Goal: Navigation & Orientation: Find specific page/section

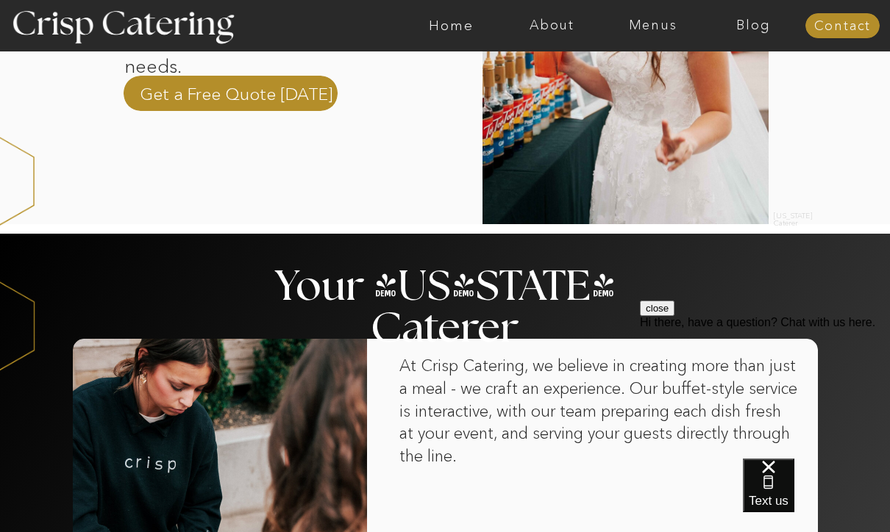
scroll to position [666, 0]
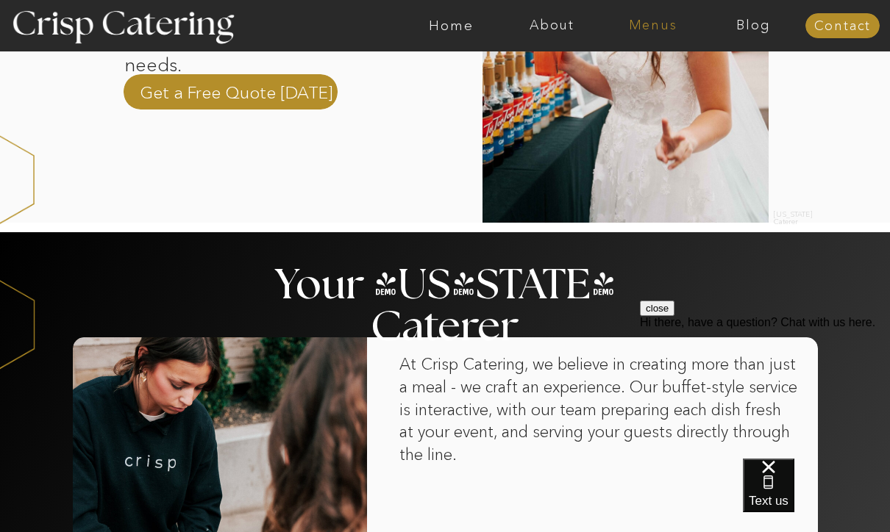
click at [650, 24] on nav "Menus" at bounding box center [652, 25] width 101 height 15
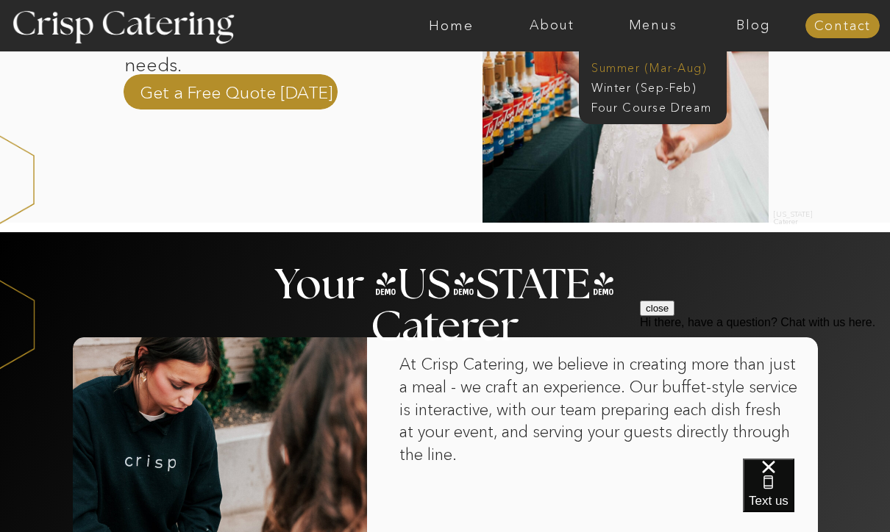
click at [623, 69] on nav "Summer (Mar-Aug)" at bounding box center [657, 67] width 132 height 14
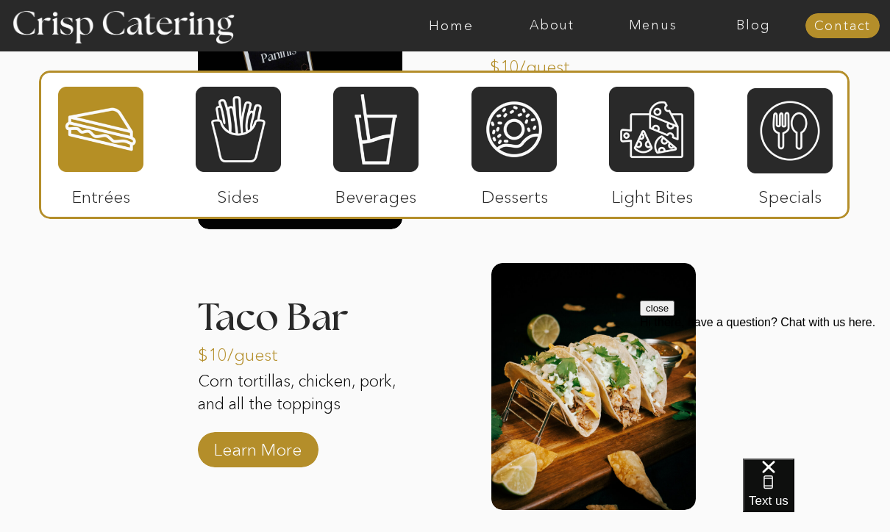
scroll to position [1676, 0]
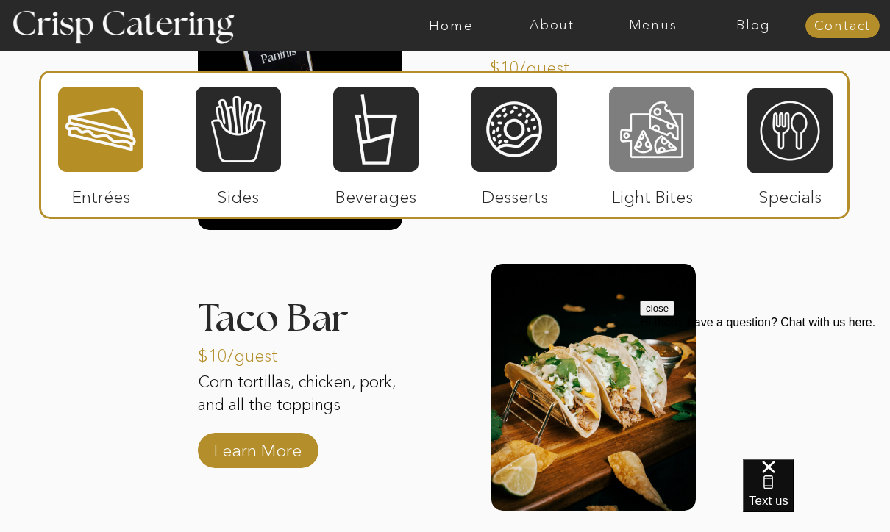
click at [628, 152] on div at bounding box center [651, 129] width 85 height 88
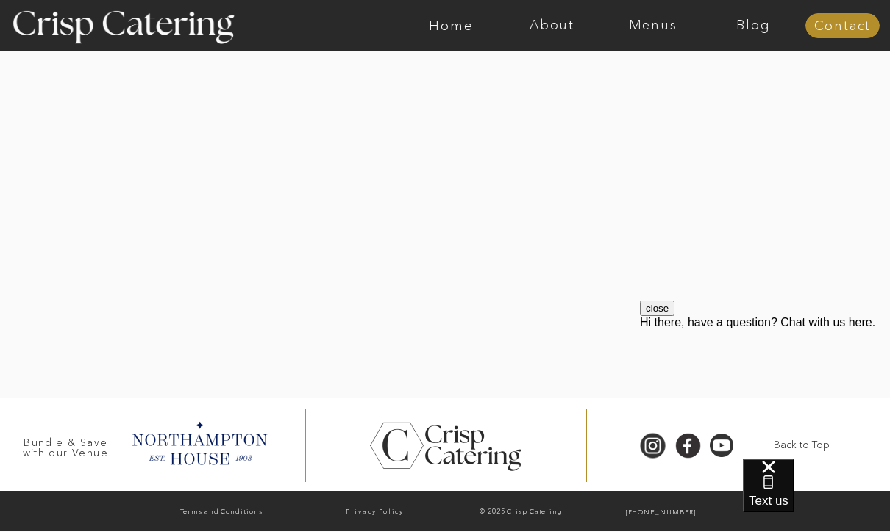
scroll to position [2580, 0]
click at [195, 459] on div at bounding box center [199, 442] width 150 height 51
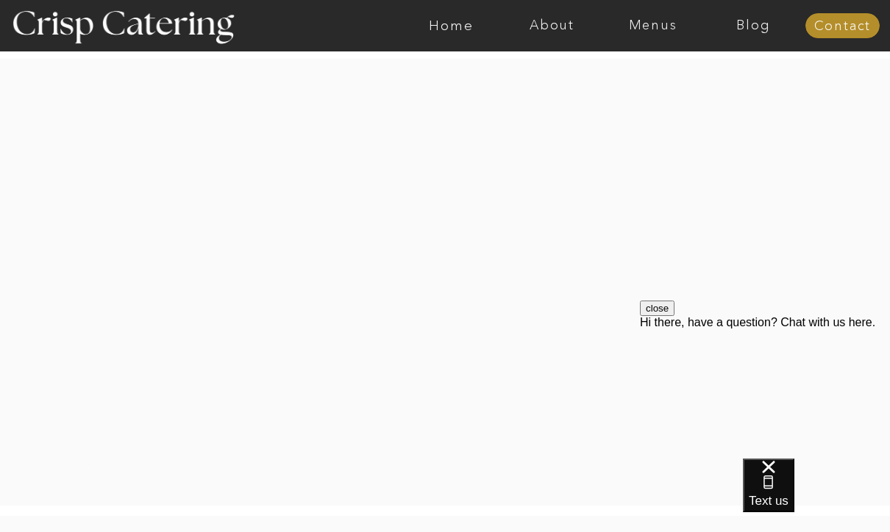
scroll to position [1959, 0]
click at [448, 29] on nav "Home" at bounding box center [451, 25] width 101 height 15
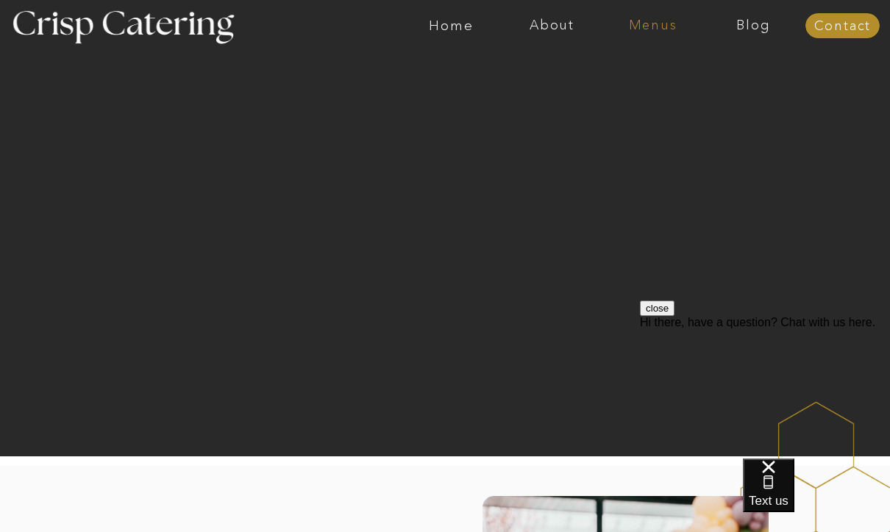
click at [638, 22] on nav "Menus" at bounding box center [652, 25] width 101 height 15
click at [631, 68] on nav "Summer (Mar-Aug)" at bounding box center [657, 67] width 132 height 14
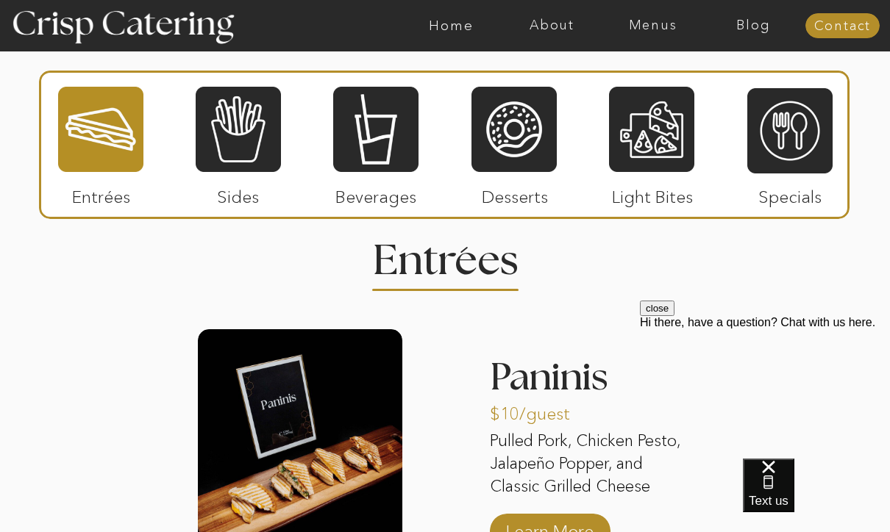
scroll to position [1327, 0]
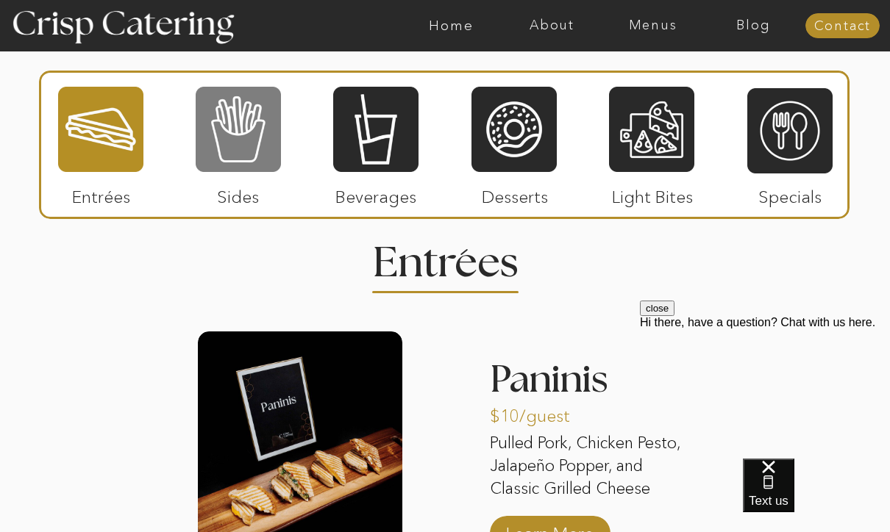
click at [235, 134] on div at bounding box center [238, 129] width 85 height 88
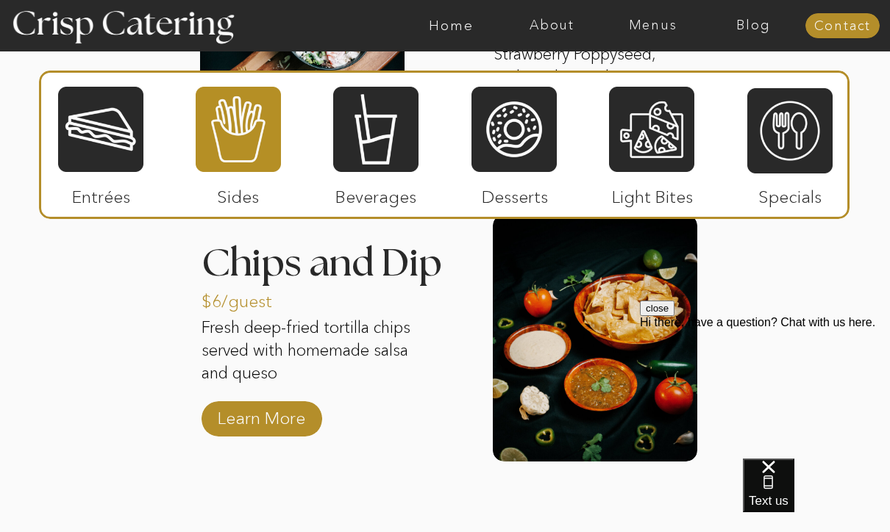
scroll to position [2018, 0]
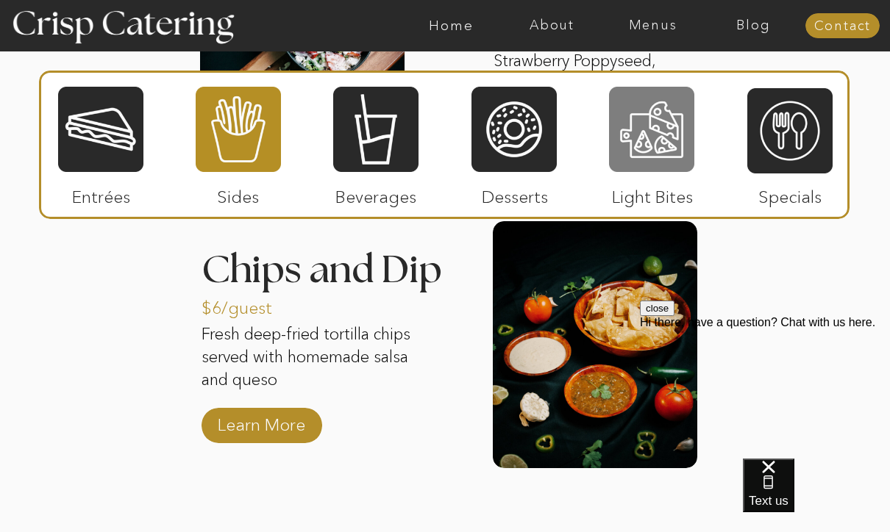
click at [653, 130] on div at bounding box center [651, 129] width 85 height 88
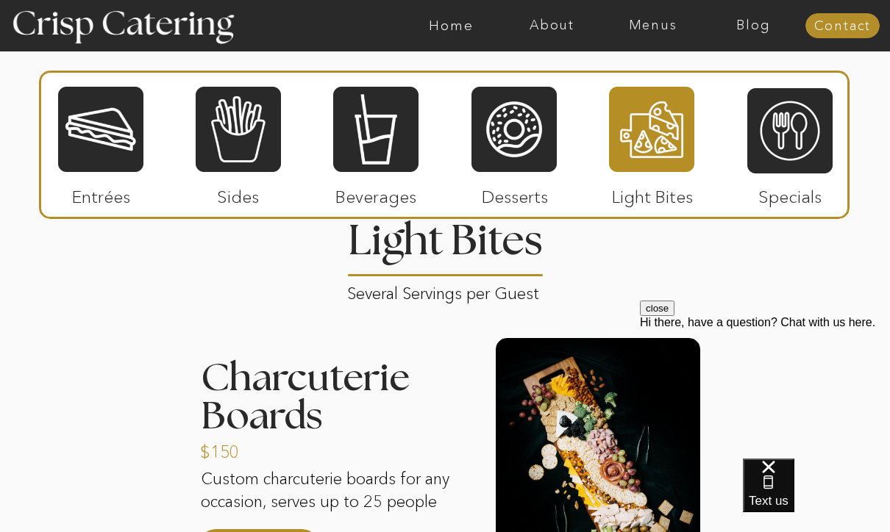
scroll to position [1342, 0]
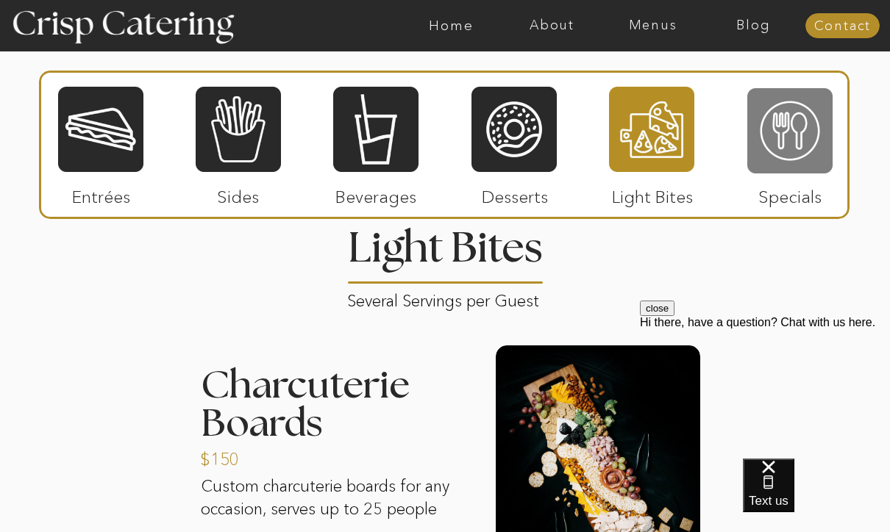
click at [772, 137] on div at bounding box center [789, 131] width 85 height 88
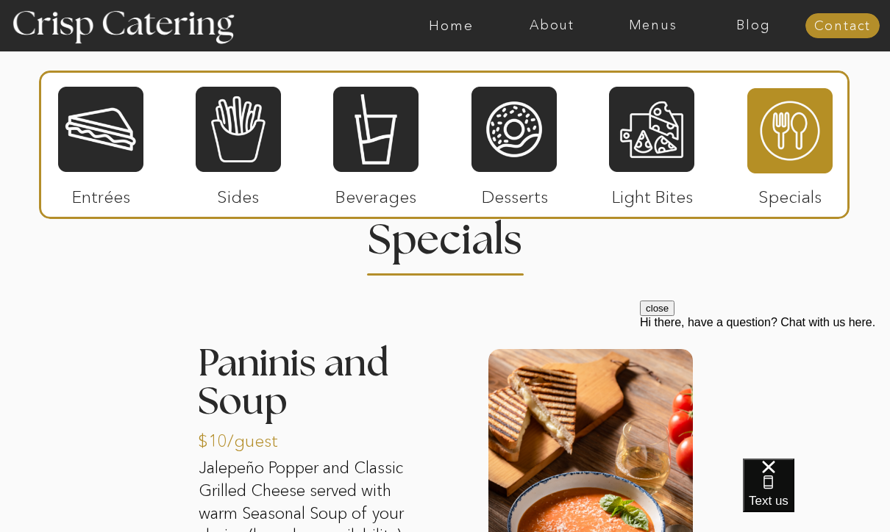
scroll to position [1345, 0]
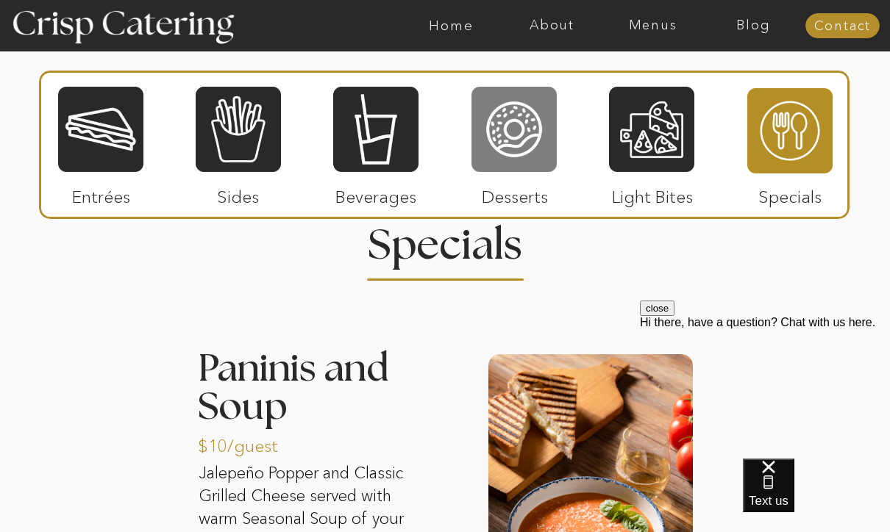
click at [523, 137] on div at bounding box center [513, 129] width 85 height 88
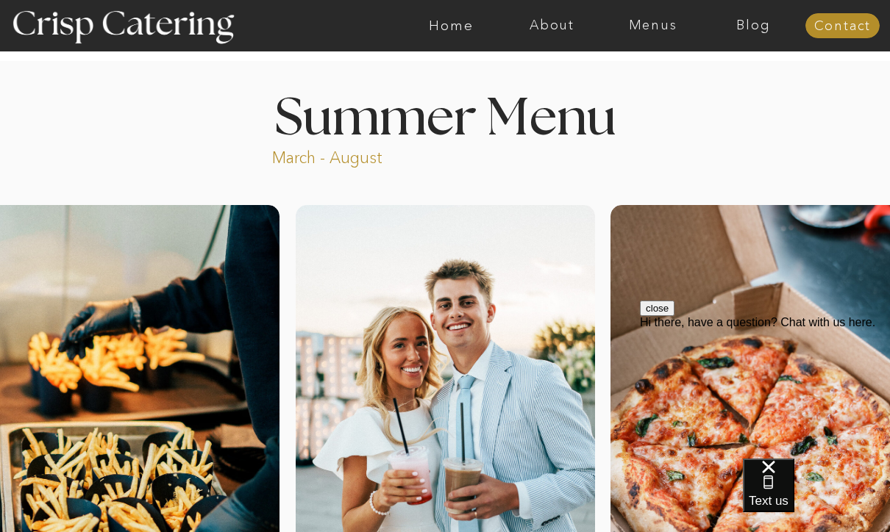
scroll to position [0, 0]
